Goal: Task Accomplishment & Management: Manage account settings

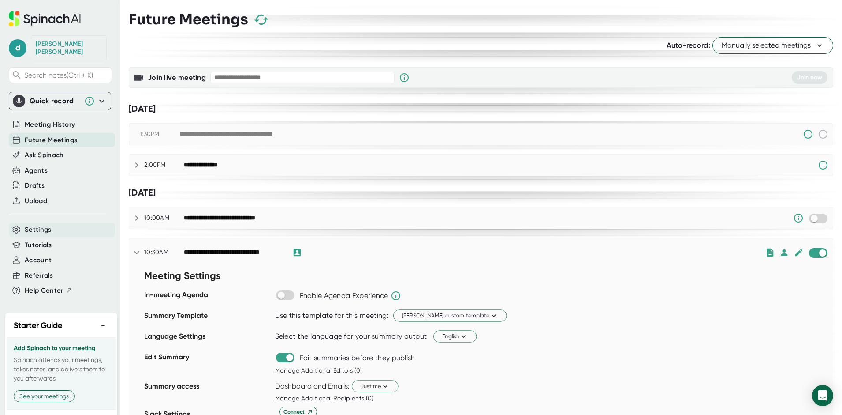
click at [43, 224] on span "Settings" at bounding box center [38, 229] width 27 height 10
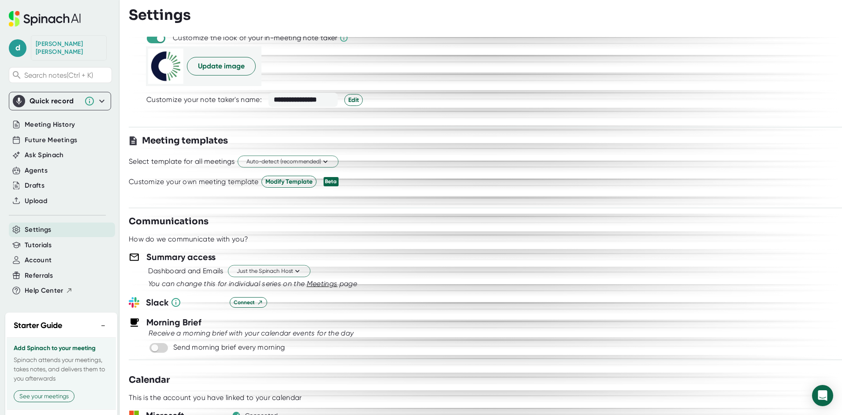
scroll to position [176, 0]
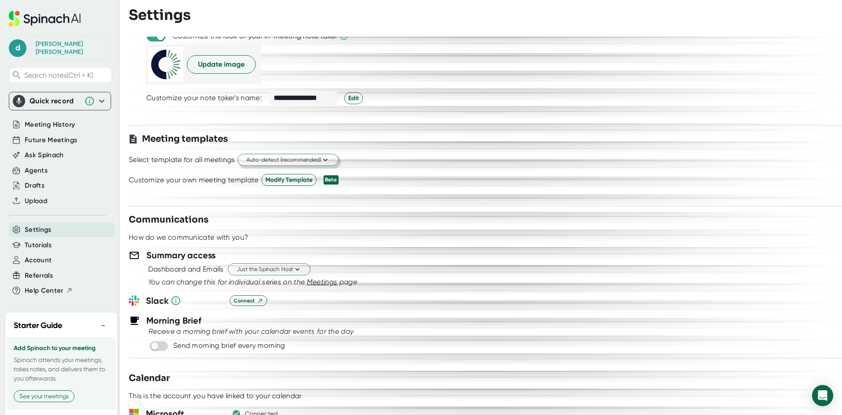
click at [284, 157] on span "Auto-detect (recommended)" at bounding box center [288, 160] width 83 height 8
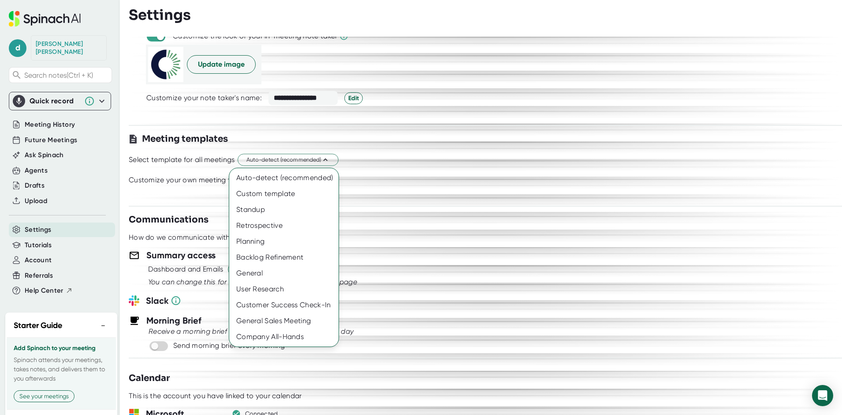
click at [561, 143] on div at bounding box center [421, 207] width 842 height 415
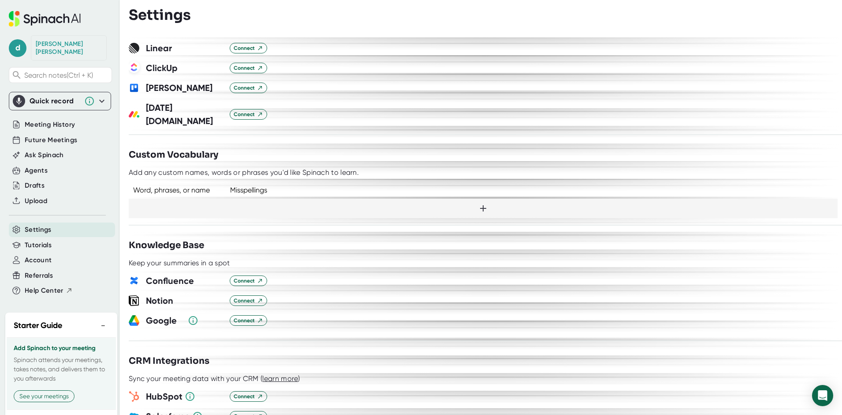
scroll to position [706, 0]
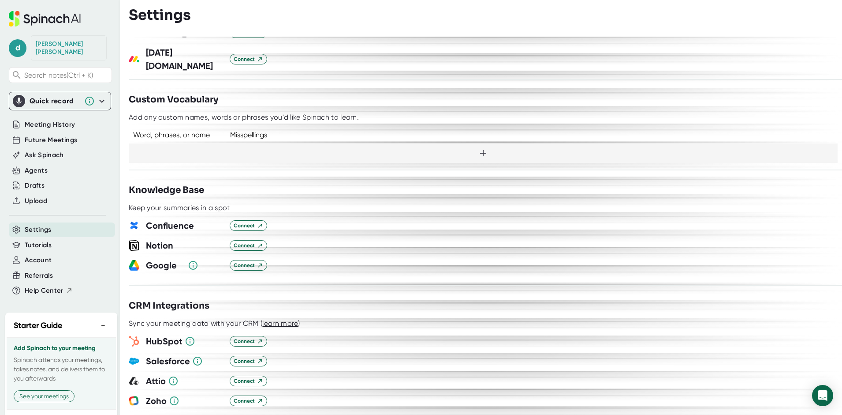
click at [189, 131] on div "Word, phrases, or name" at bounding box center [175, 135] width 93 height 8
click at [478, 148] on icon at bounding box center [483, 153] width 11 height 11
click at [394, 122] on div "Word, phrases, or name Misspellings Word, phrases, or name: ✓" at bounding box center [486, 142] width 714 height 41
click at [354, 93] on div "Custom Vocabulary" at bounding box center [486, 99] width 714 height 13
click at [98, 96] on icon at bounding box center [102, 101] width 11 height 11
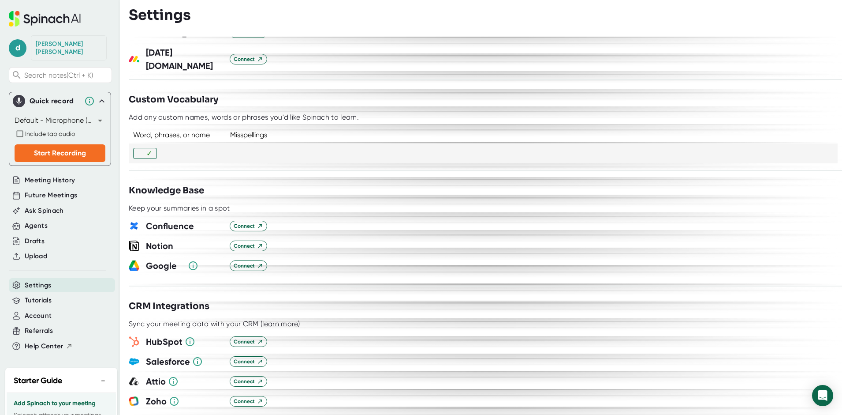
click at [97, 112] on body "**********" at bounding box center [421, 207] width 842 height 415
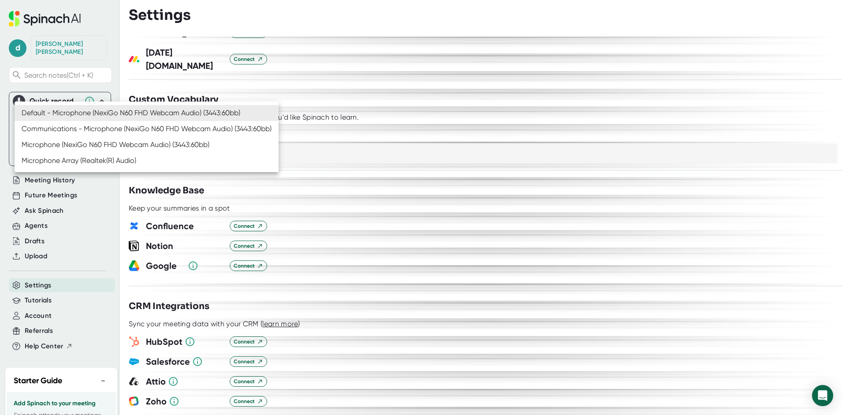
click at [471, 108] on div at bounding box center [421, 207] width 842 height 415
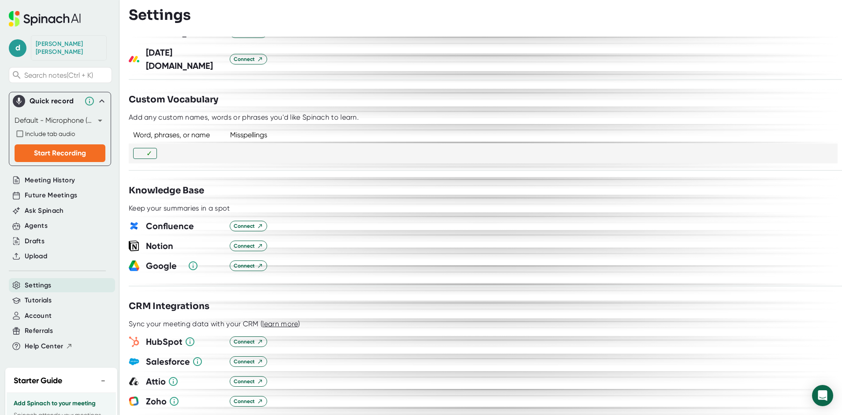
click at [97, 96] on icon at bounding box center [102, 101] width 11 height 11
